Goal: Transaction & Acquisition: Purchase product/service

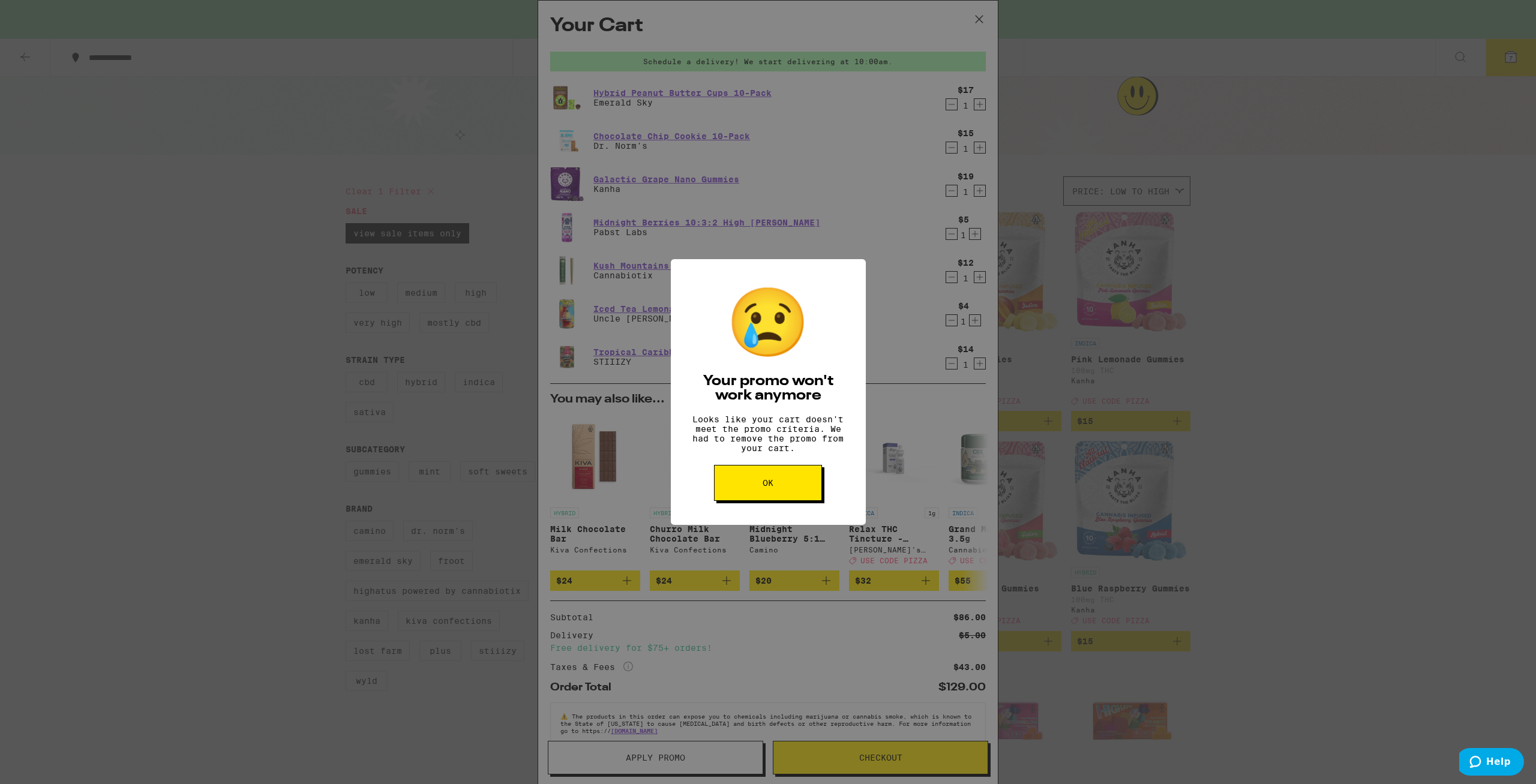
click at [767, 487] on span "OK" at bounding box center [768, 482] width 10 height 8
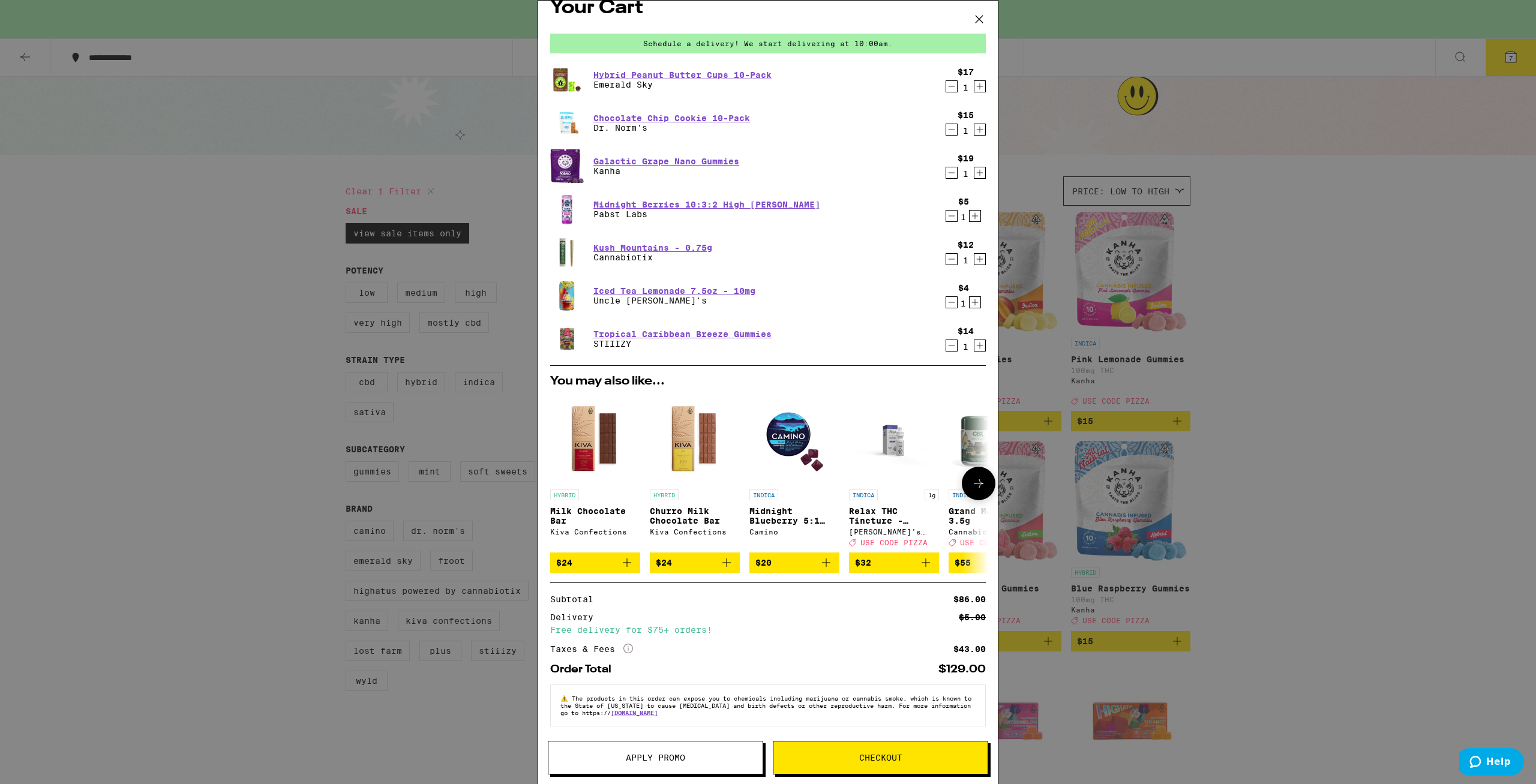
scroll to position [28, 0]
click at [979, 19] on icon at bounding box center [979, 19] width 18 height 18
